Goal: Information Seeking & Learning: Learn about a topic

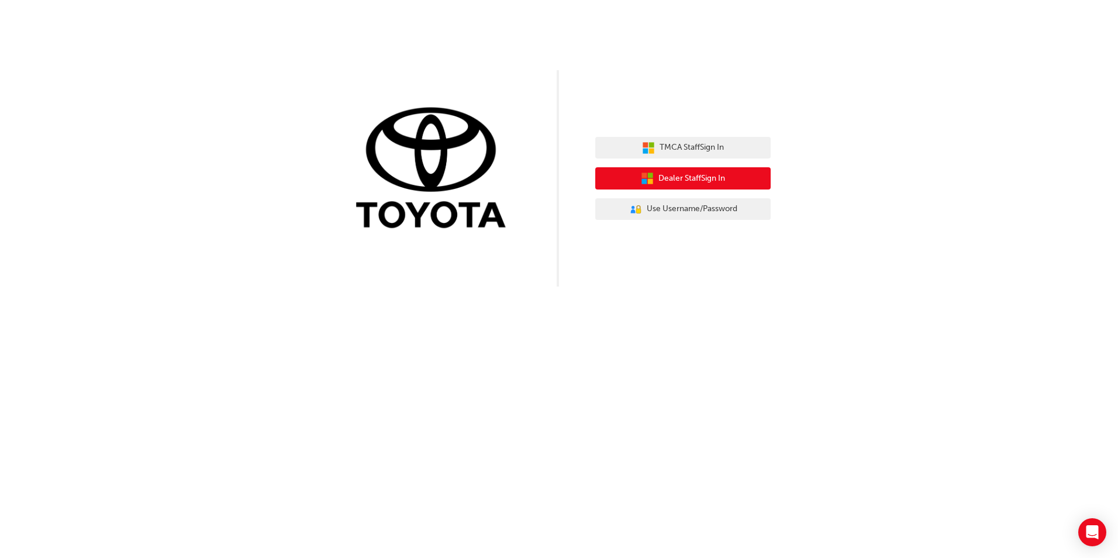
click at [662, 179] on span "Dealer Staff Sign In" at bounding box center [691, 178] width 67 height 13
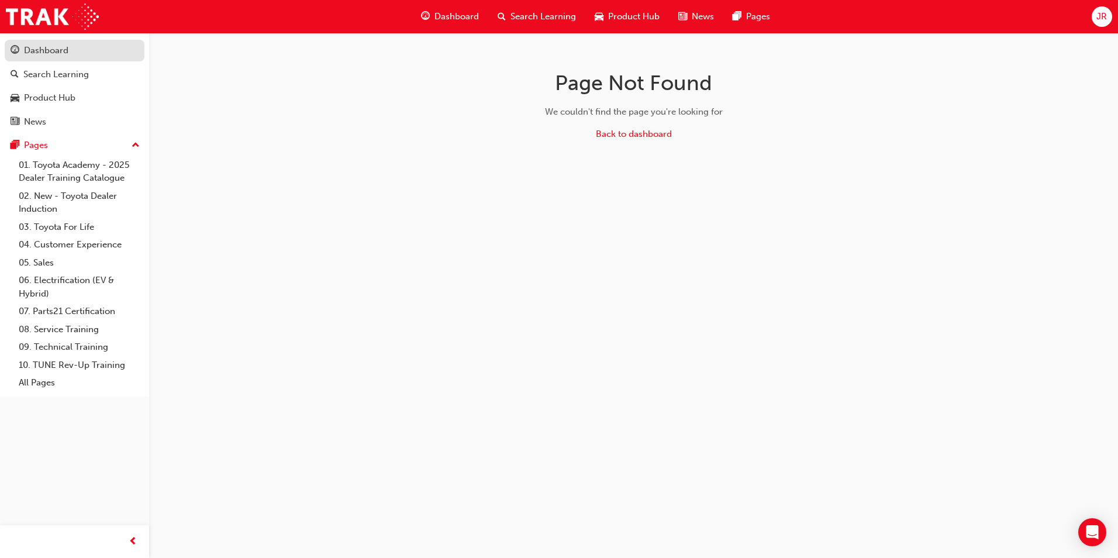
click at [58, 48] on div "Dashboard" at bounding box center [46, 50] width 44 height 13
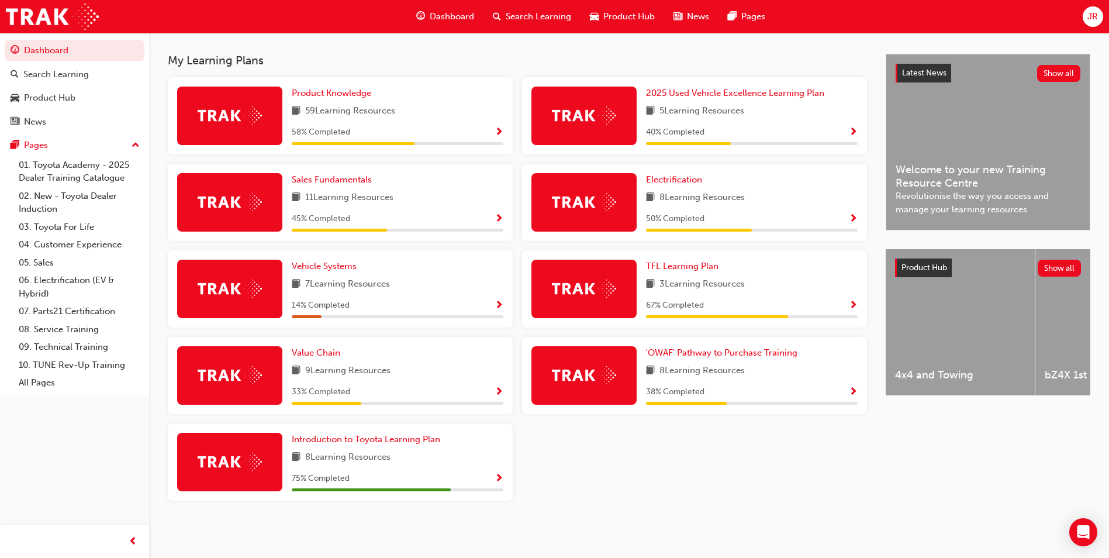
scroll to position [248, 0]
click at [726, 358] on link "'OWAF' Pathway to Purchase Training" at bounding box center [724, 352] width 156 height 13
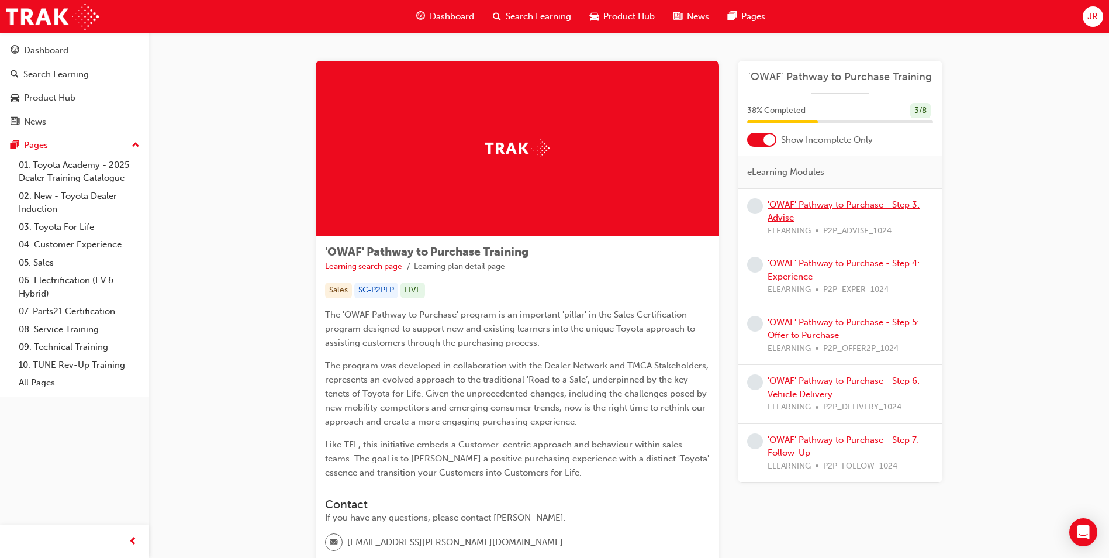
click at [813, 202] on link "'OWAF' Pathway to Purchase - Step 3: Advise" at bounding box center [844, 211] width 152 height 24
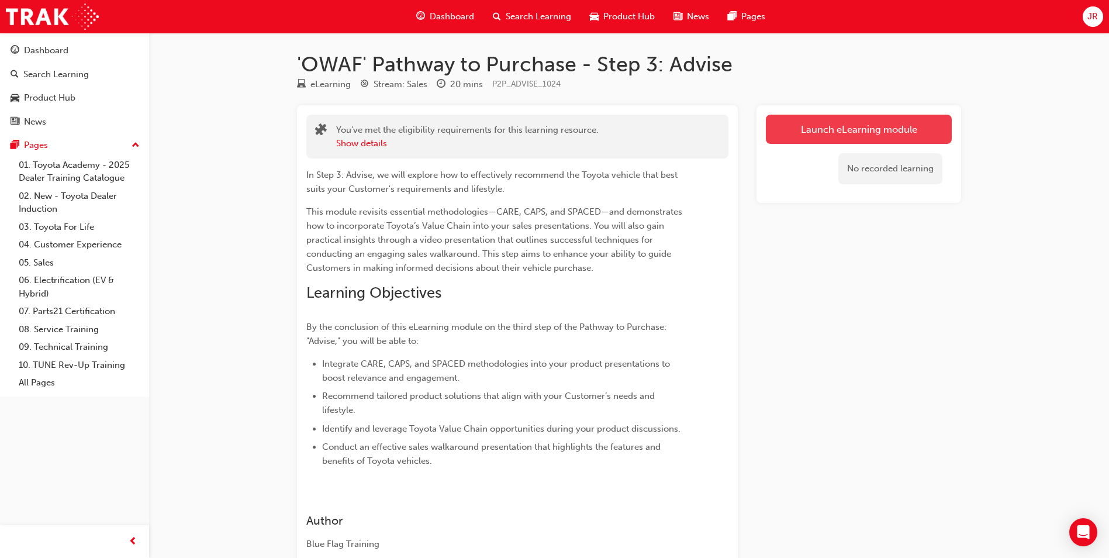
click at [851, 125] on link "Launch eLearning module" at bounding box center [859, 129] width 186 height 29
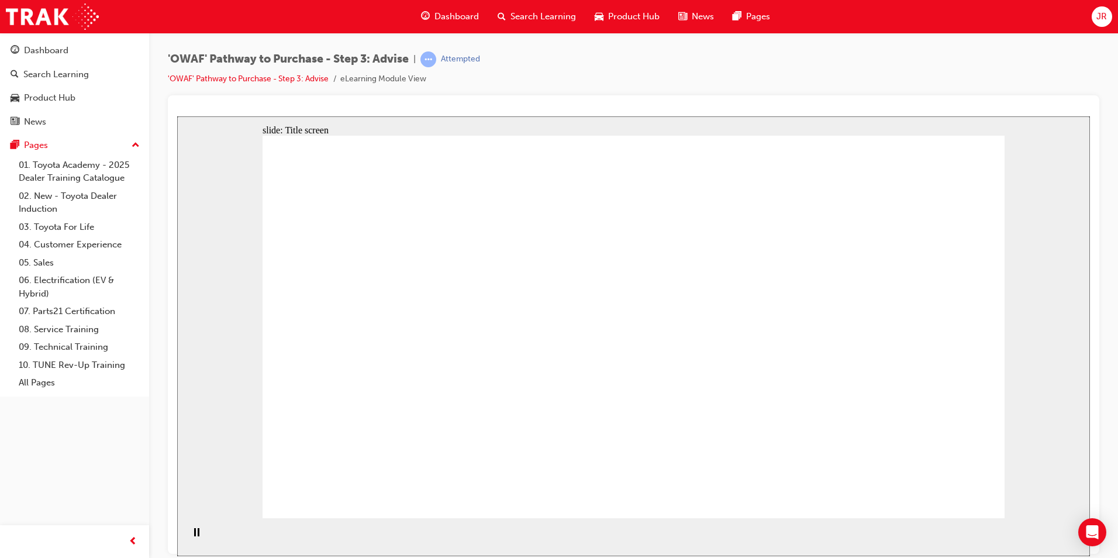
drag, startPoint x: 613, startPoint y: 467, endPoint x: 617, endPoint y: 481, distance: 13.9
